Goal: Task Accomplishment & Management: Manage account settings

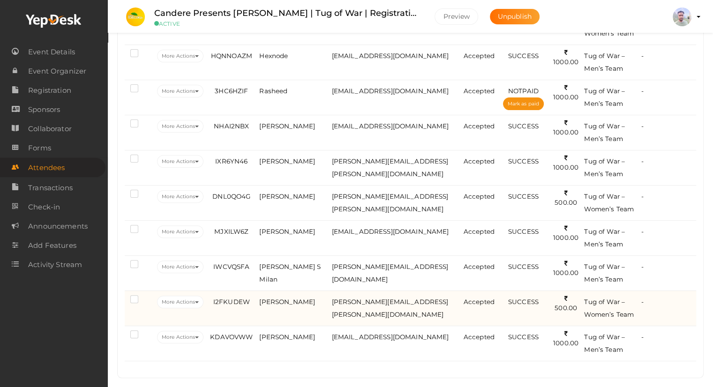
scroll to position [255, 0]
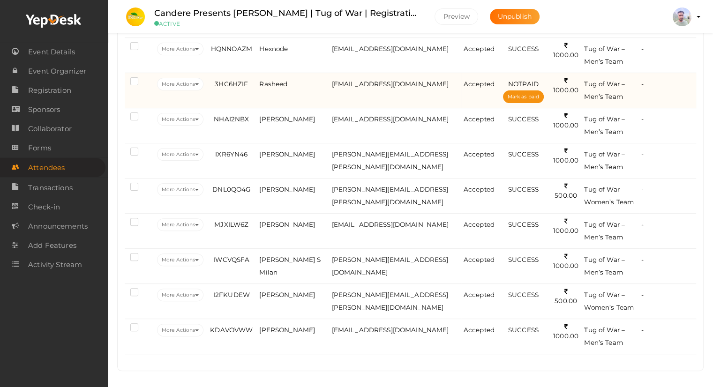
drag, startPoint x: 133, startPoint y: 78, endPoint x: 157, endPoint y: 86, distance: 25.1
click at [133, 79] on label at bounding box center [136, 82] width 12 height 9
click at [121, 80] on input "checkbox" at bounding box center [121, 80] width 0 height 0
click at [168, 85] on button "More Actions" at bounding box center [180, 84] width 46 height 13
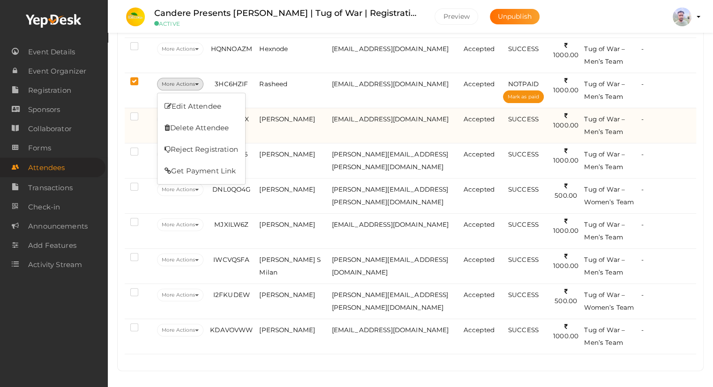
click at [180, 124] on link "Delete Attendee" at bounding box center [202, 128] width 88 height 22
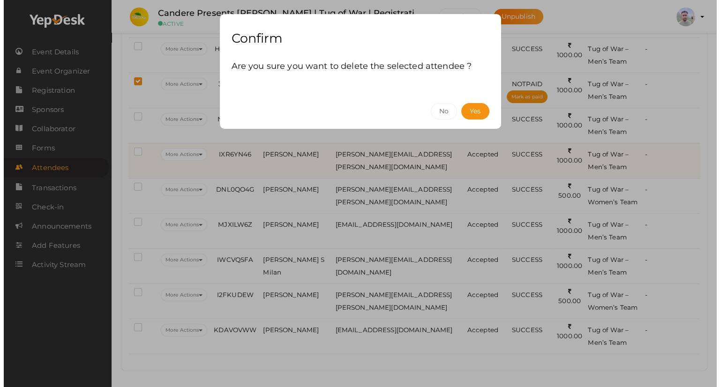
scroll to position [244, 0]
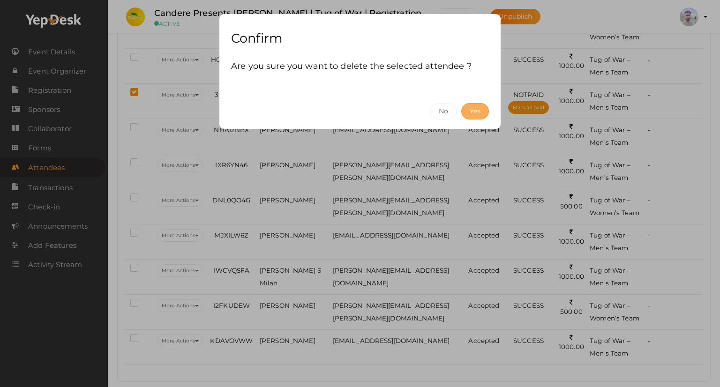
click at [477, 108] on button "Yes" at bounding box center [475, 111] width 28 height 16
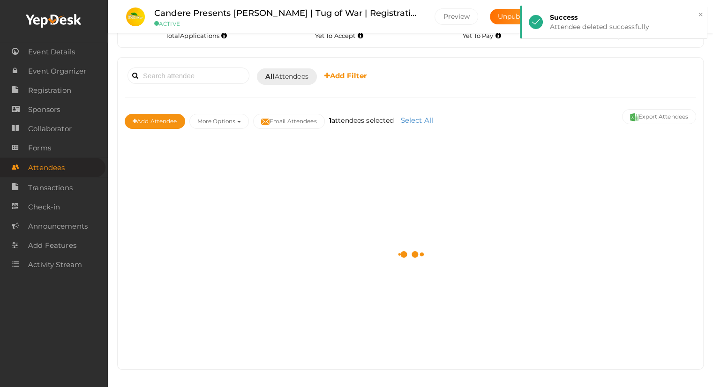
scroll to position [219, 0]
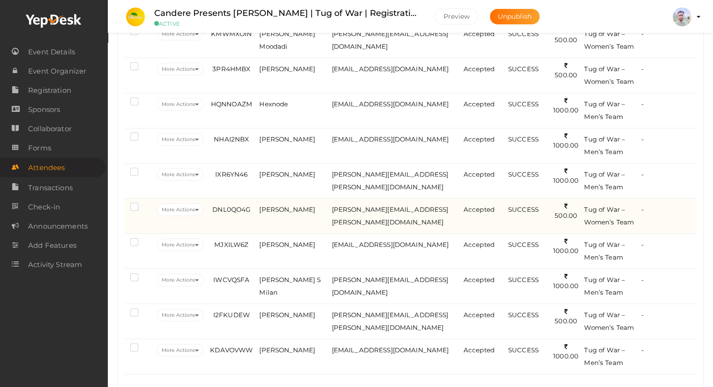
scroll to position [255, 0]
